Goal: Information Seeking & Learning: Learn about a topic

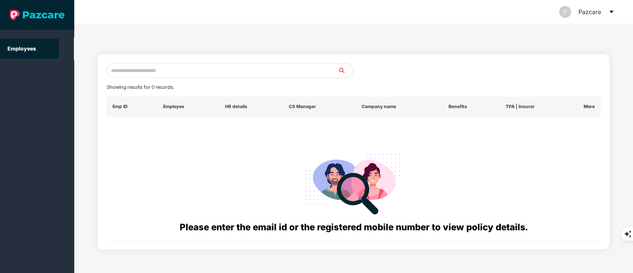
click at [174, 70] on input "text" at bounding box center [223, 70] width 232 height 15
paste input "**********"
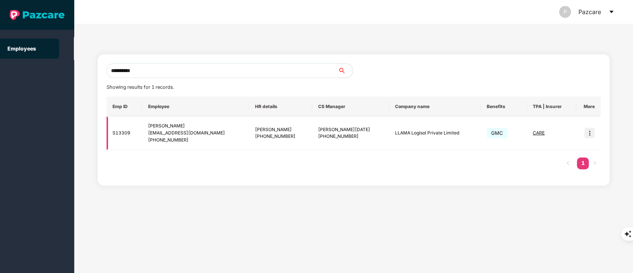
type input "**********"
click at [591, 132] on img at bounding box center [590, 133] width 10 height 10
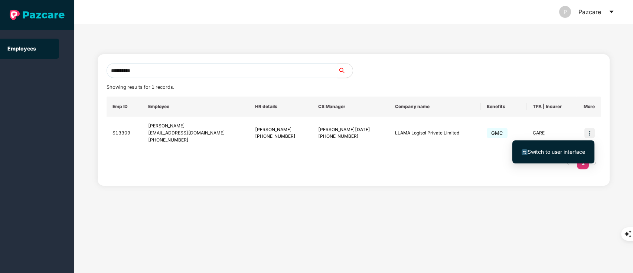
click at [559, 152] on span "Switch to user interface" at bounding box center [557, 152] width 58 height 6
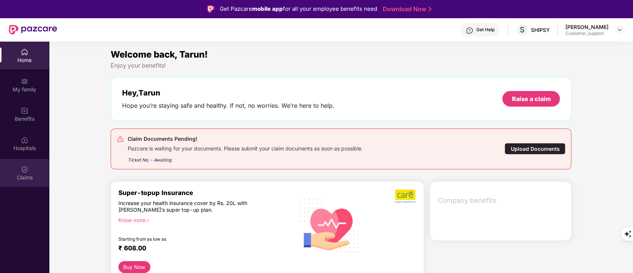
click at [23, 178] on div "Claims" at bounding box center [24, 177] width 49 height 7
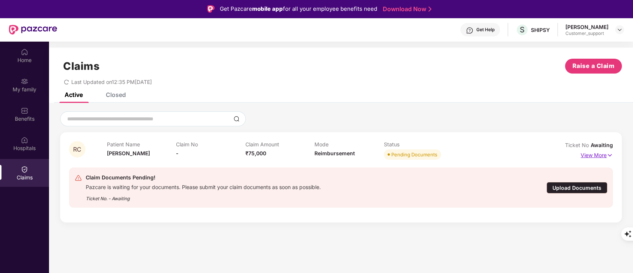
click at [583, 153] on p "View More" at bounding box center [597, 154] width 32 height 10
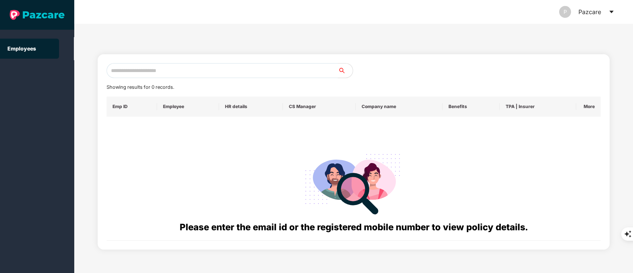
click at [132, 69] on input "text" at bounding box center [223, 70] width 232 height 15
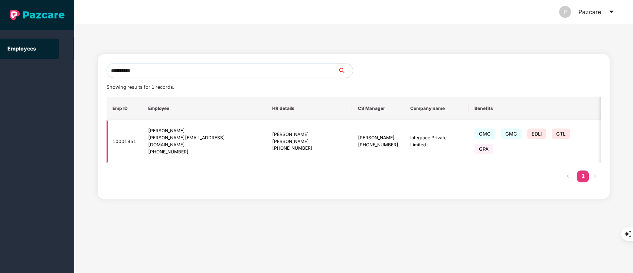
type input "**********"
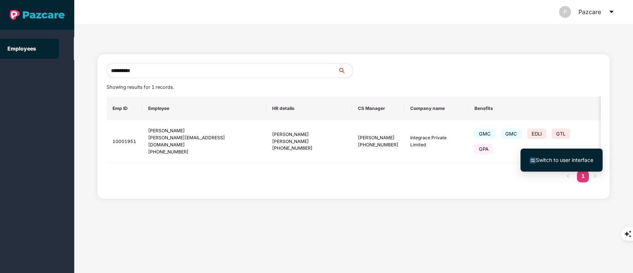
click at [559, 160] on span "Switch to user interface" at bounding box center [565, 160] width 58 height 6
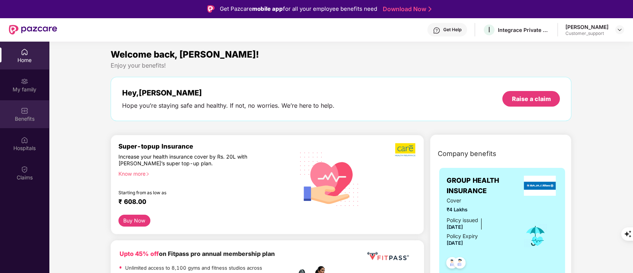
click at [35, 110] on div "Benefits" at bounding box center [24, 114] width 49 height 28
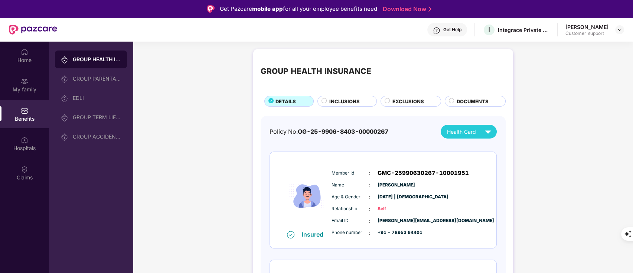
click at [404, 97] on div "EXCLUSIONS" at bounding box center [411, 101] width 61 height 11
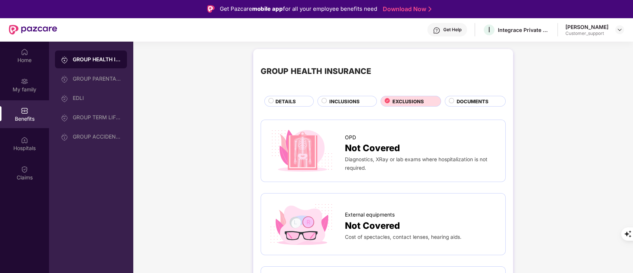
click at [332, 98] on span "INCLUSIONS" at bounding box center [344, 101] width 30 height 7
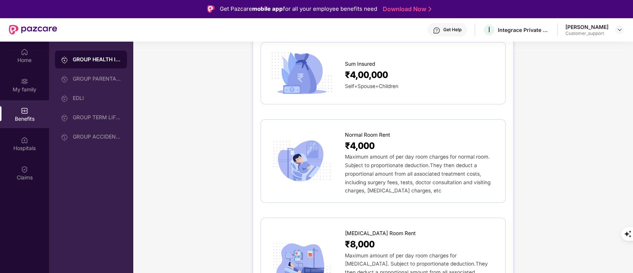
scroll to position [83, 0]
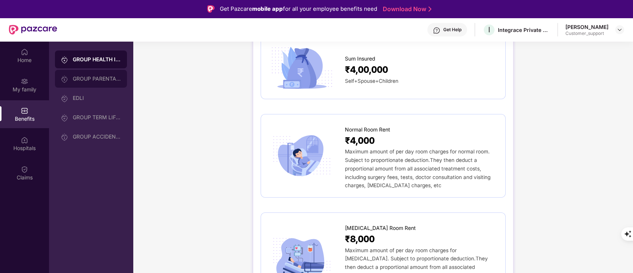
click at [111, 81] on div "GROUP PARENTAL POLICY" at bounding box center [97, 79] width 48 height 6
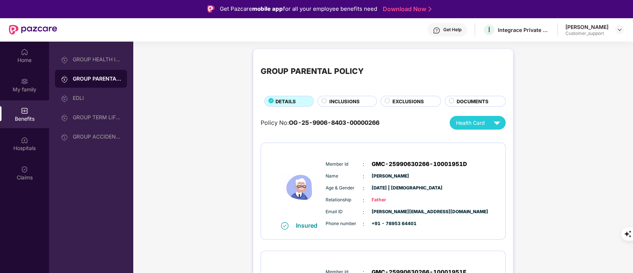
click at [353, 100] on span "INCLUSIONS" at bounding box center [344, 101] width 30 height 7
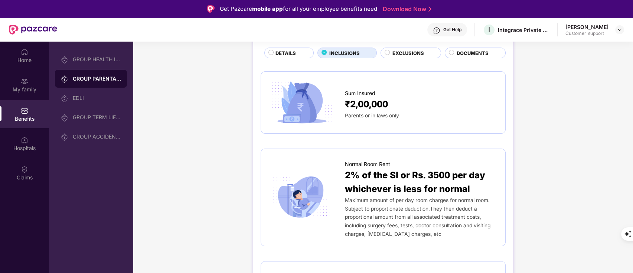
scroll to position [48, 0]
